Goal: Obtain resource: Download file/media

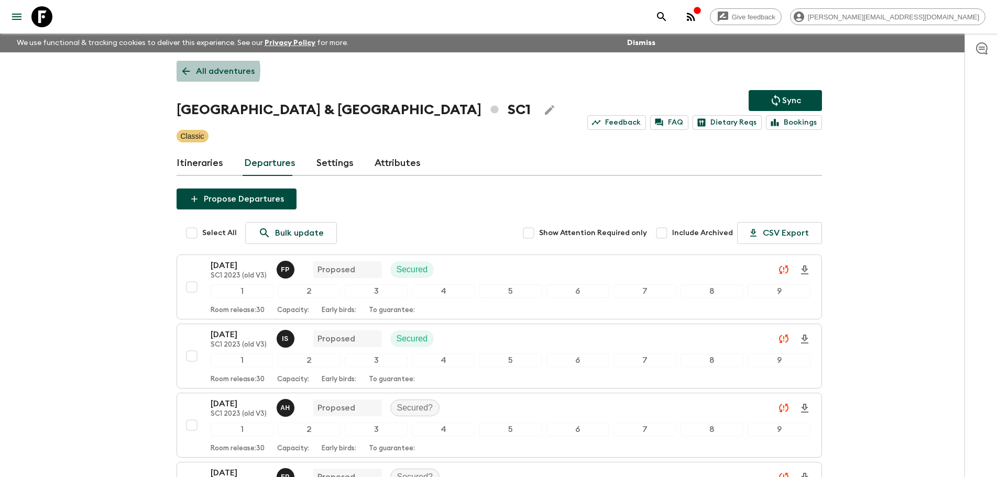
click at [203, 70] on p "All adventures" at bounding box center [225, 71] width 59 height 13
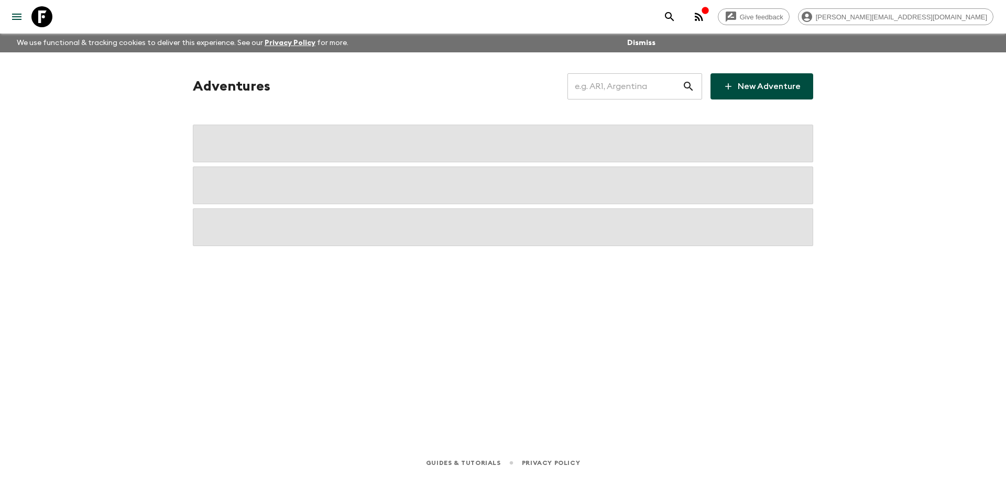
click at [629, 90] on input "text" at bounding box center [624, 86] width 115 height 29
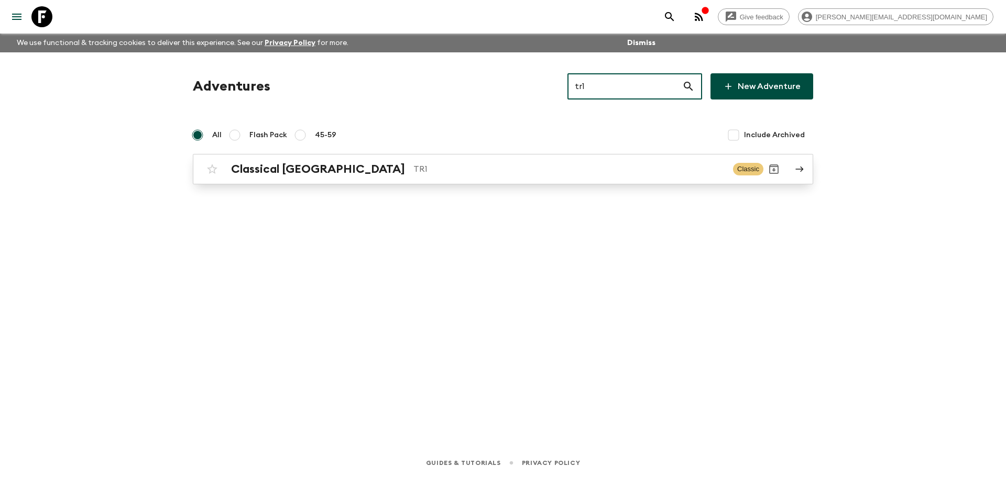
type input "tr1"
click at [570, 166] on p "TR1" at bounding box center [568, 169] width 311 height 13
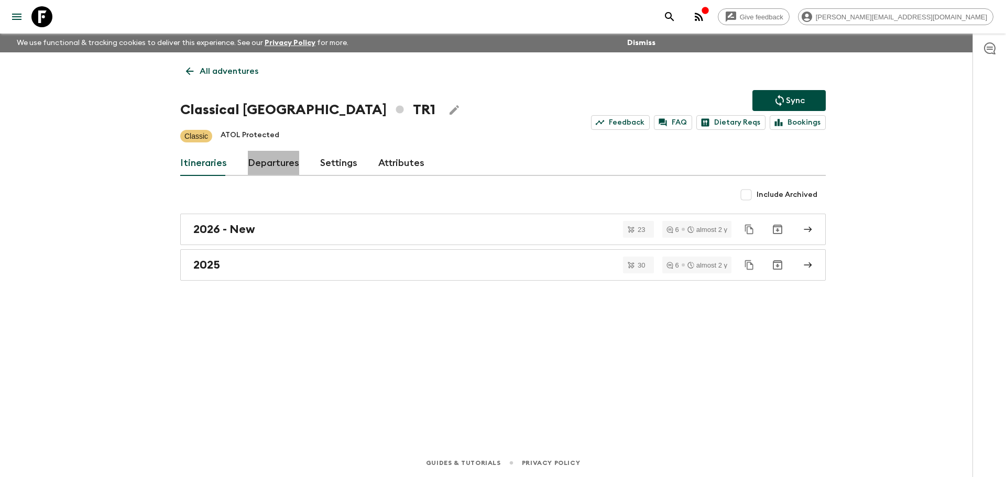
click at [267, 164] on link "Departures" at bounding box center [273, 163] width 51 height 25
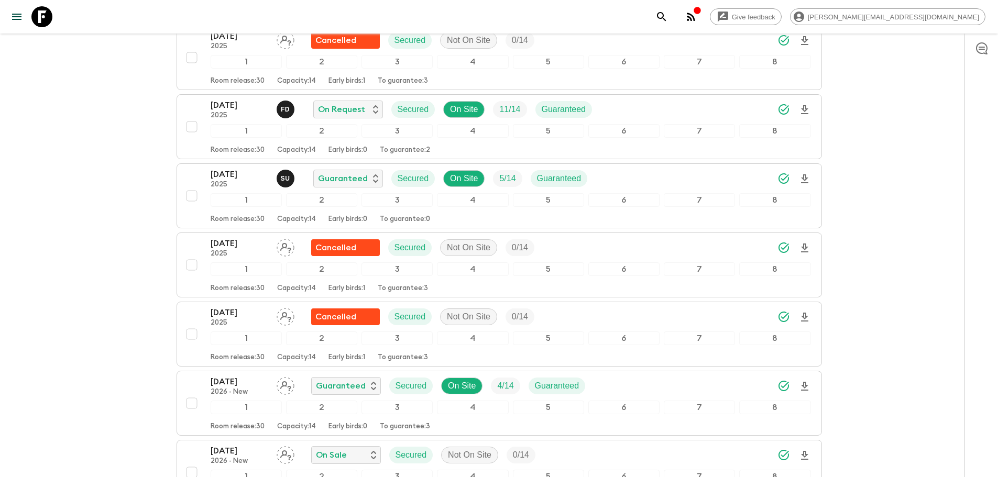
scroll to position [3023, 0]
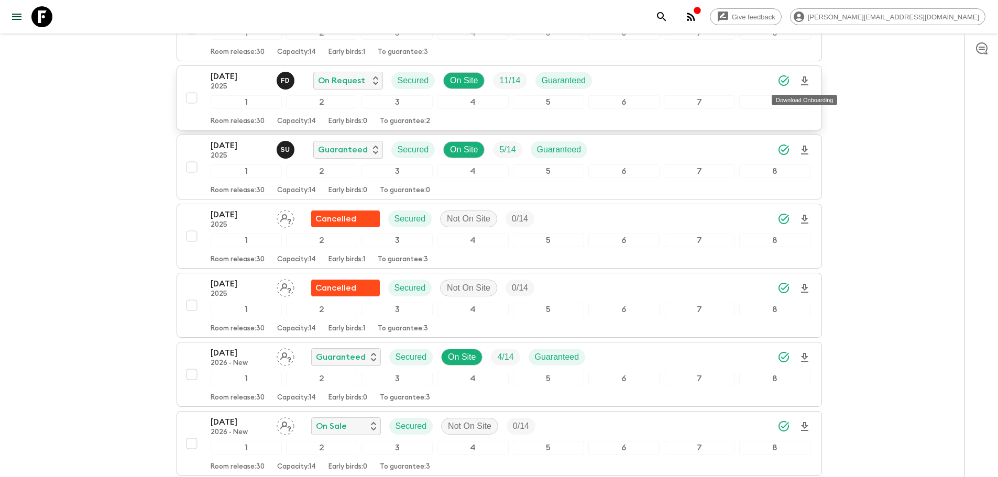
click at [805, 81] on icon "Download Onboarding" at bounding box center [804, 80] width 7 height 9
